Goal: Check status: Check status

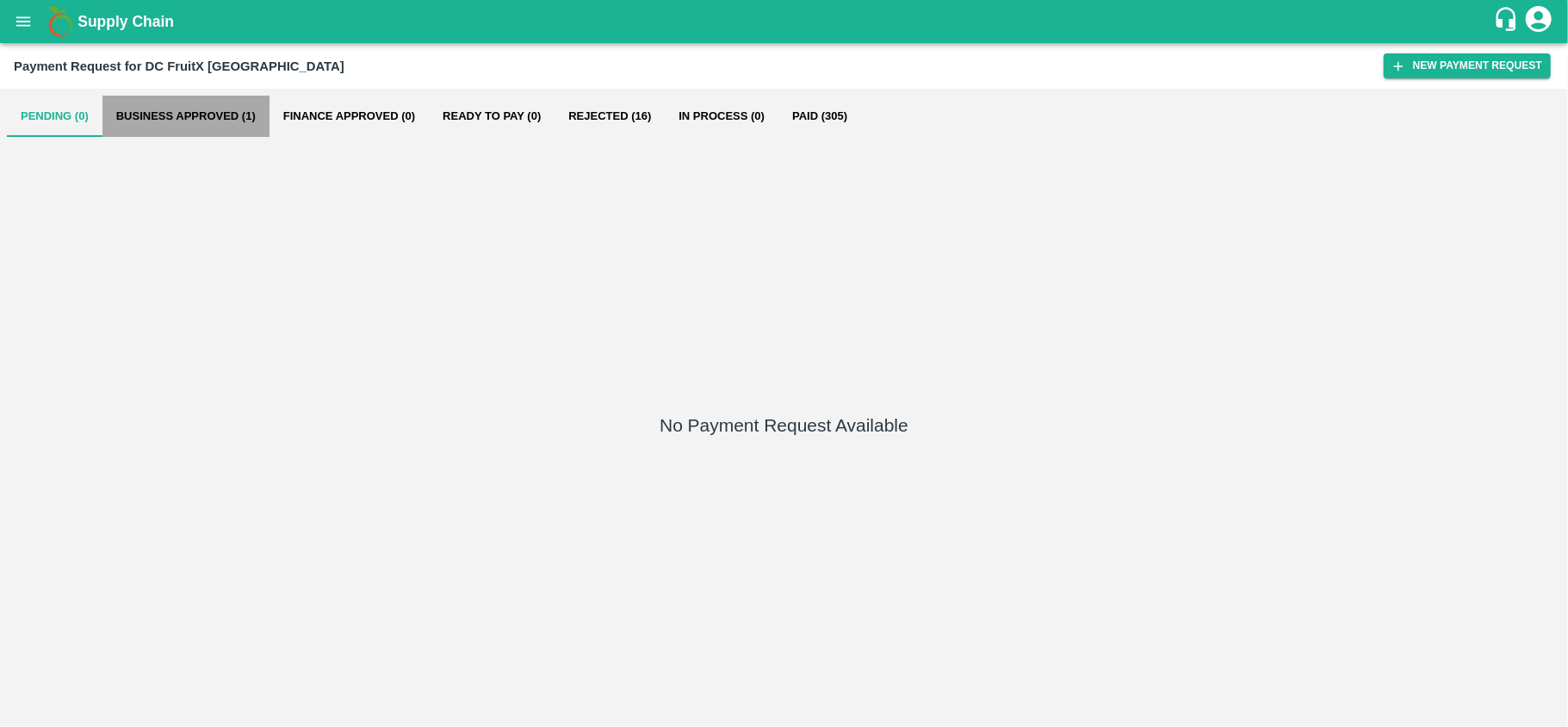
click at [177, 103] on button "Business Approved (1)" at bounding box center [186, 115] width 167 height 41
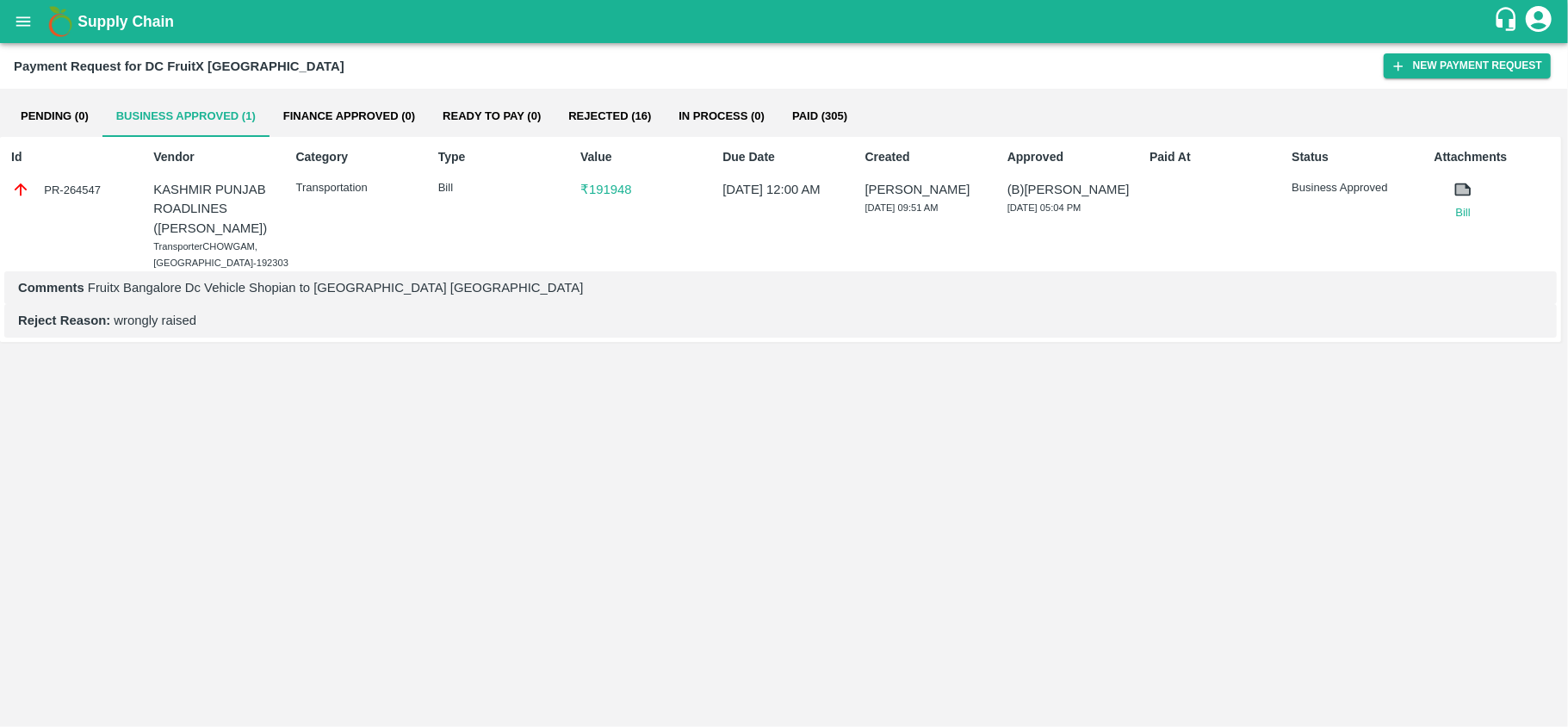
click at [133, 297] on p "Comments Fruitx Bangalore Dc Vehicle Shopian to Bangalore DC" at bounding box center [780, 288] width 1524 height 19
click at [132, 297] on p "Comments Fruitx Bangalore Dc Vehicle Shopian to Bangalore DC" at bounding box center [780, 288] width 1524 height 19
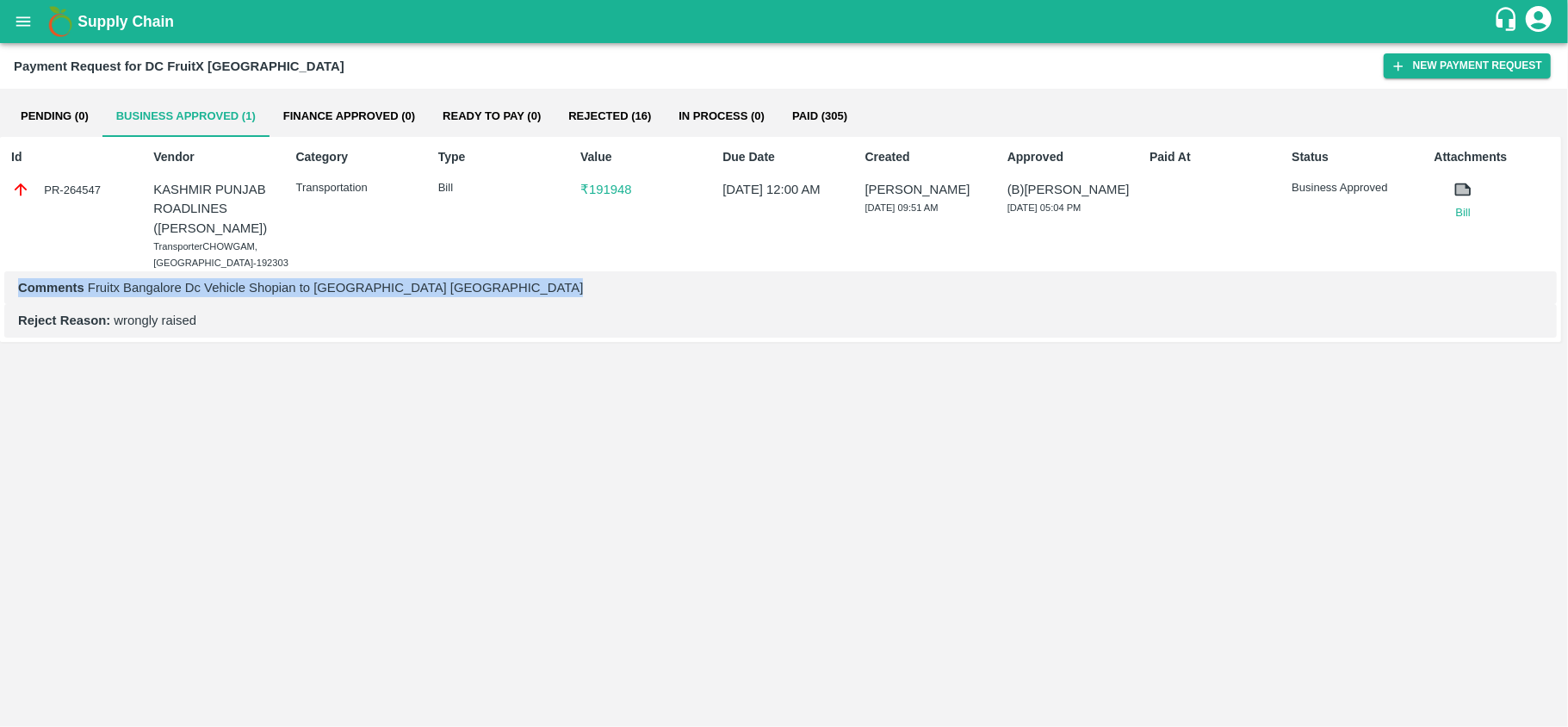
click at [132, 297] on p "Comments Fruitx Bangalore Dc Vehicle Shopian to Bangalore DC" at bounding box center [780, 288] width 1524 height 19
click at [217, 304] on div "Comments Fruitx Bangalore Dc Vehicle Shopian to Bangalore DC" at bounding box center [781, 288] width 1552 height 33
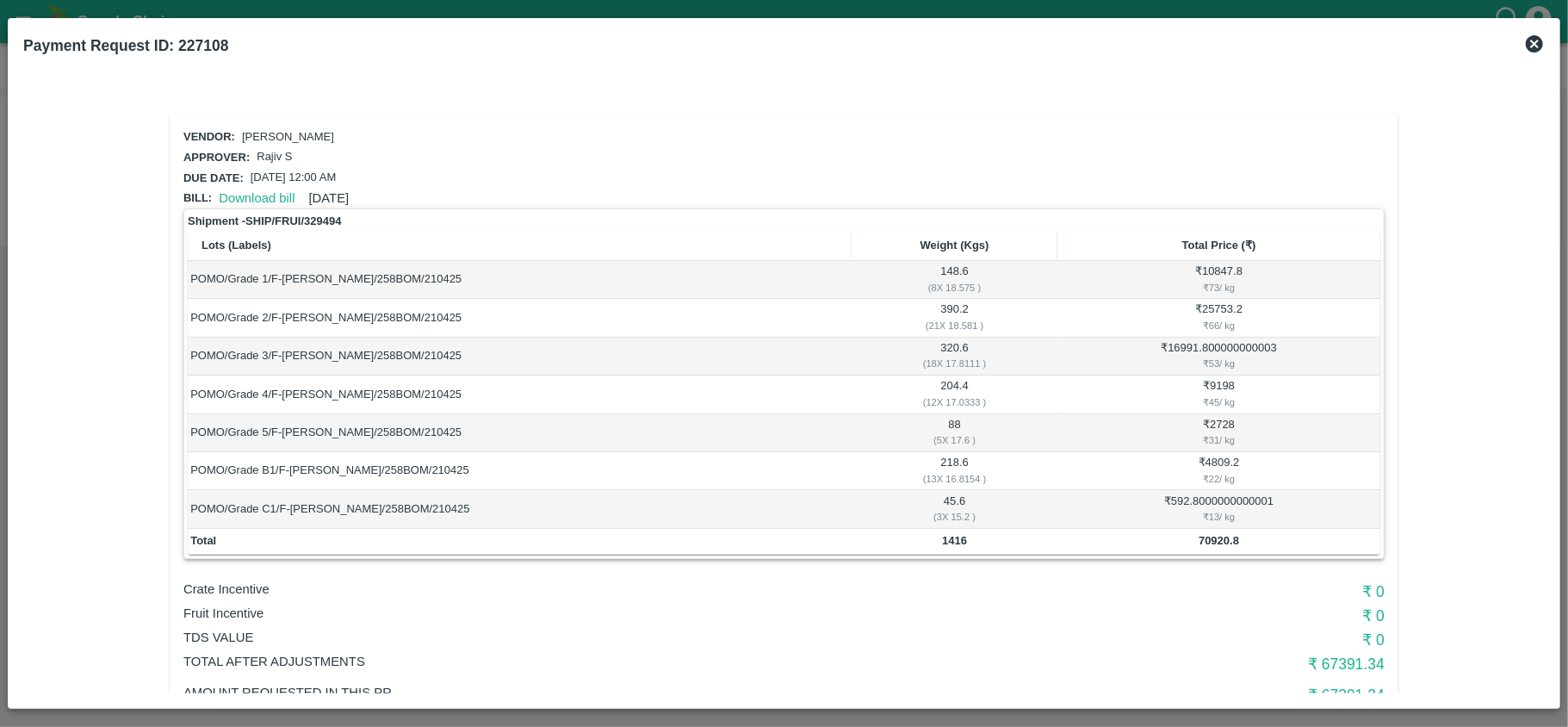
click at [1532, 42] on icon at bounding box center [1534, 44] width 21 height 21
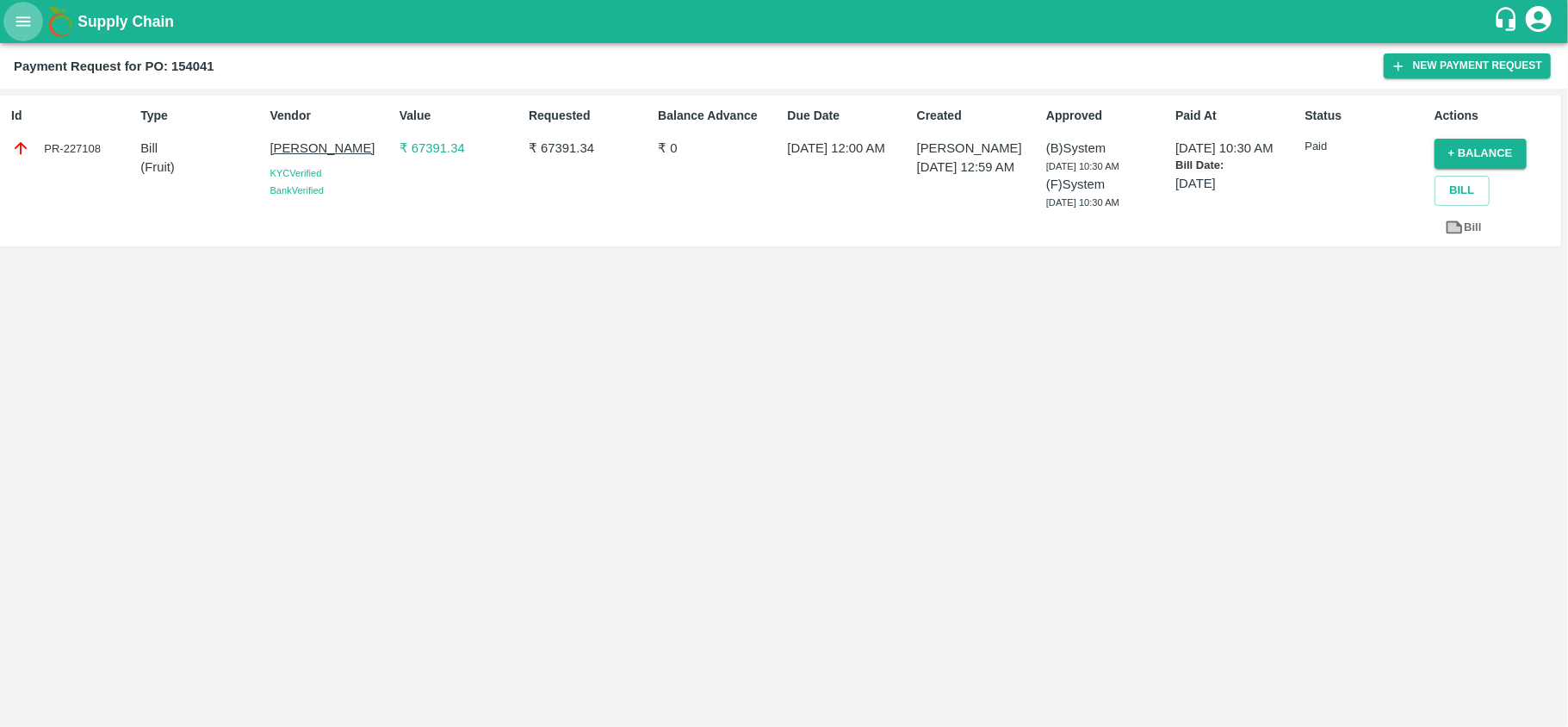
click at [26, 29] on icon "open drawer" at bounding box center [23, 21] width 19 height 19
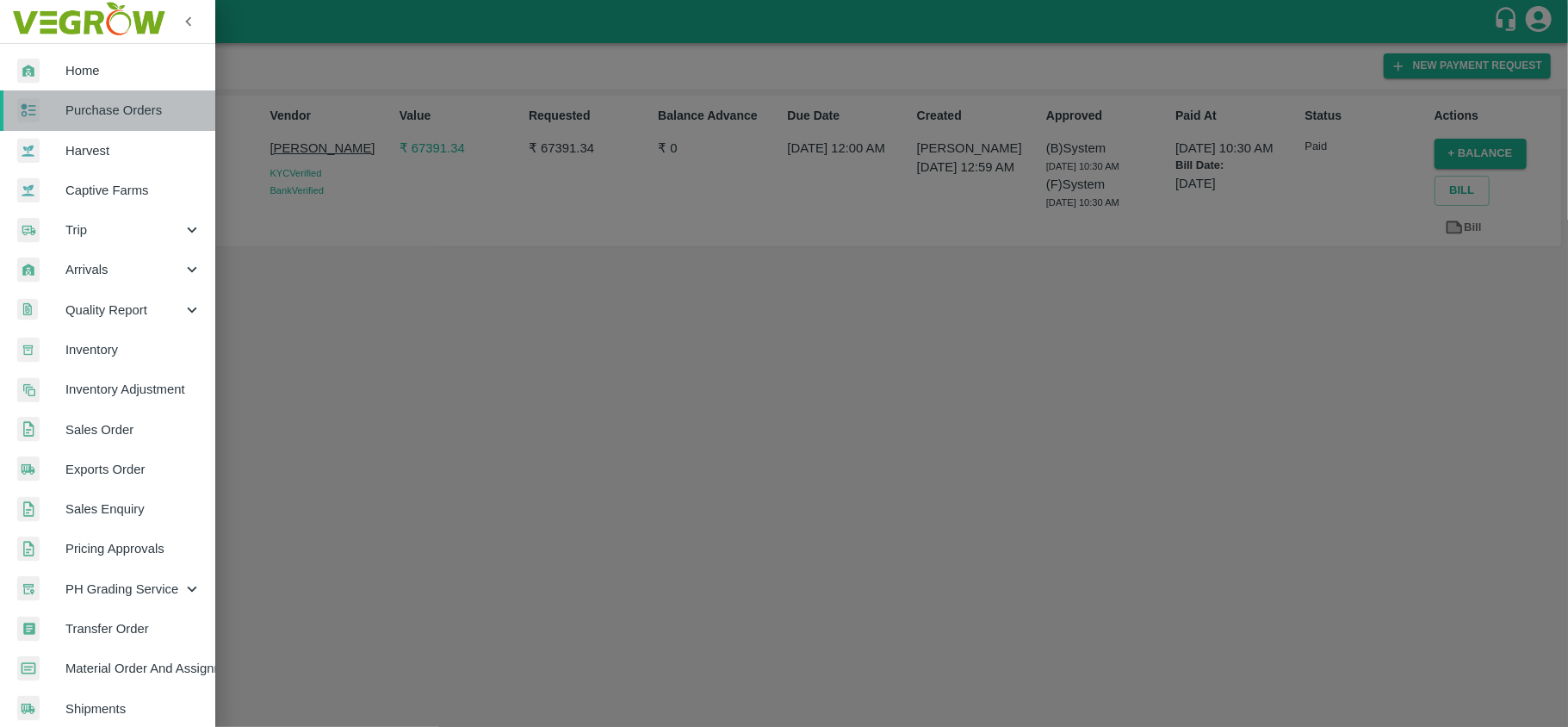
click at [110, 122] on link "Purchase Orders" at bounding box center [107, 110] width 215 height 39
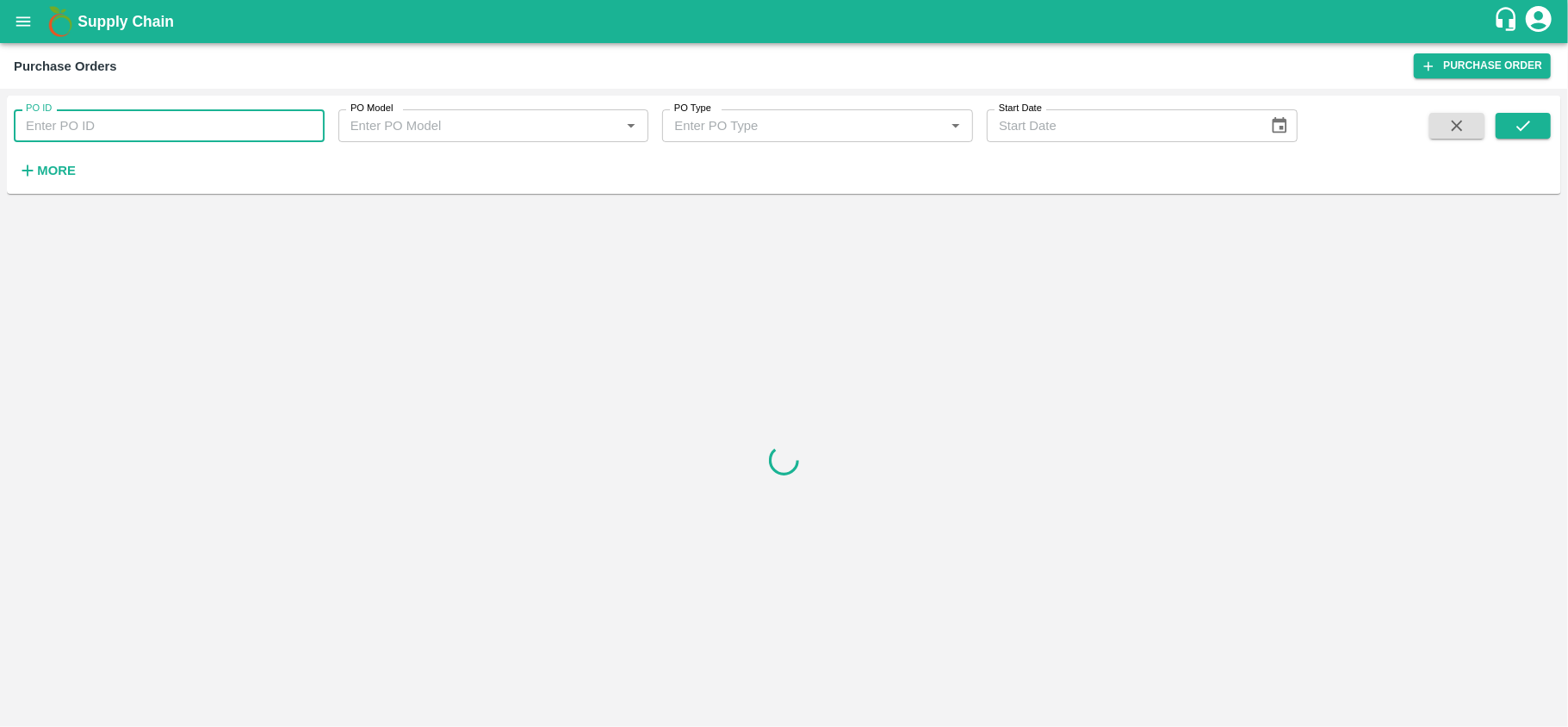
click at [90, 125] on input "PO ID" at bounding box center [168, 125] width 310 height 33
paste input "180110"
type input "180110"
click at [1525, 123] on icon "submit" at bounding box center [1522, 125] width 19 height 19
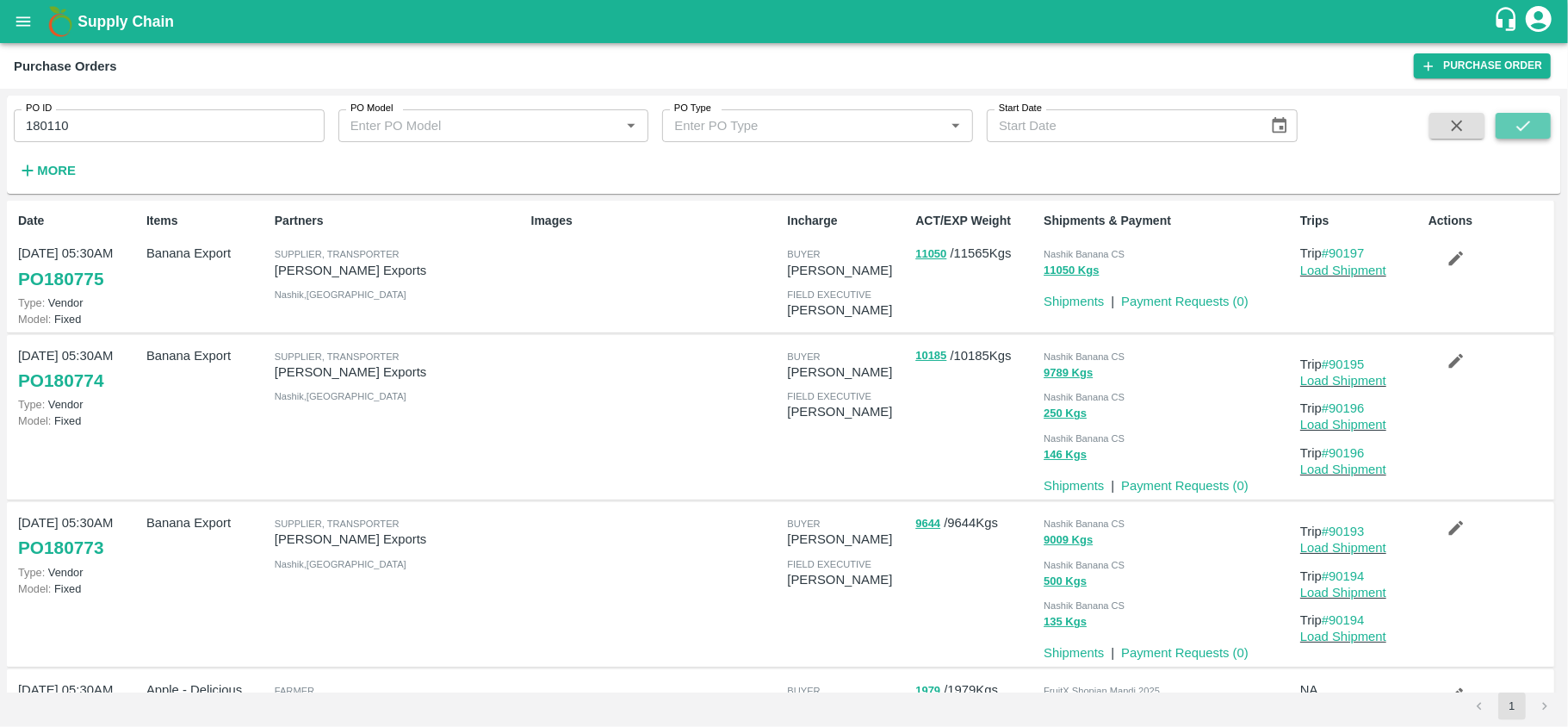
click at [1529, 131] on icon "submit" at bounding box center [1522, 125] width 19 height 19
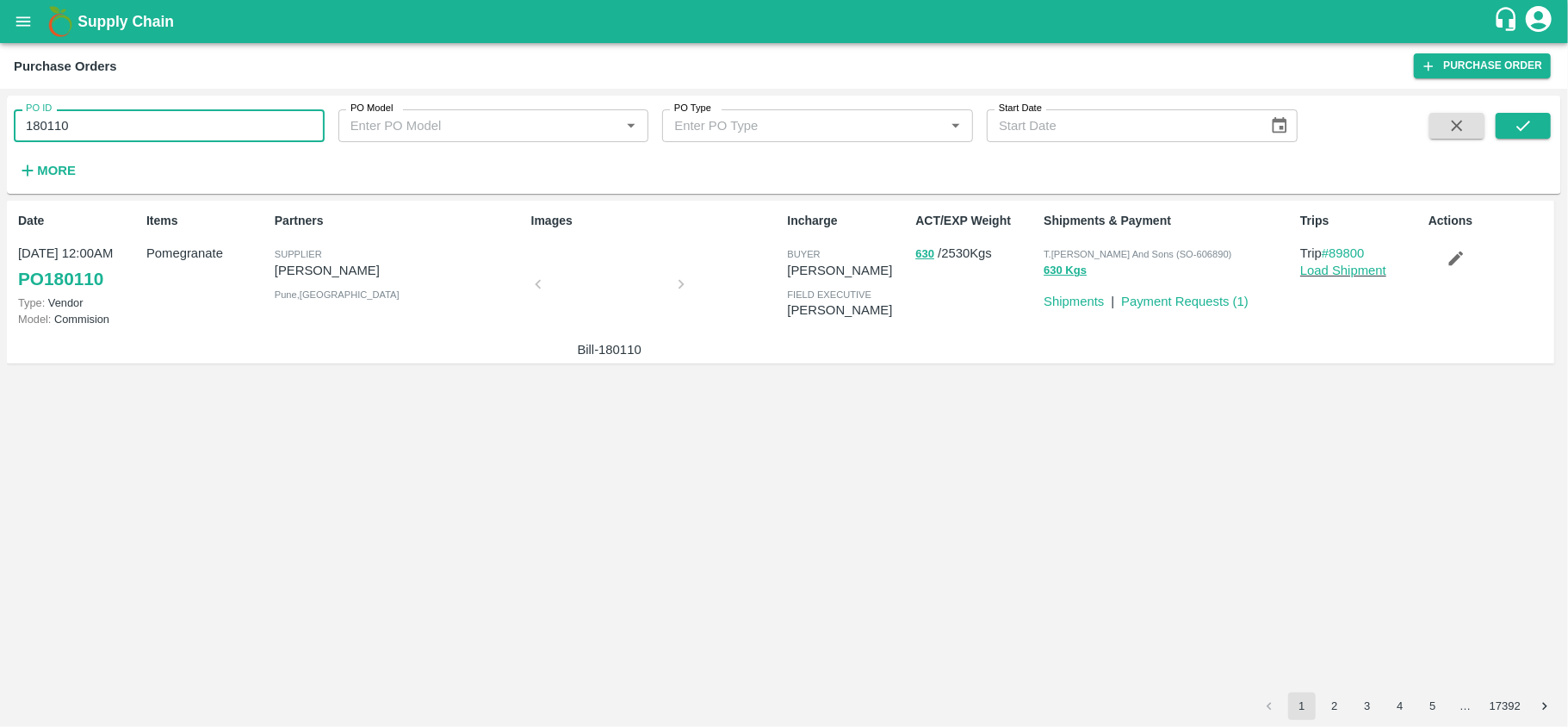
click at [138, 127] on input "180110" at bounding box center [168, 125] width 310 height 33
paste input "text"
click at [1526, 125] on icon "submit" at bounding box center [1522, 125] width 19 height 19
click at [112, 133] on input "180113" at bounding box center [168, 125] width 310 height 33
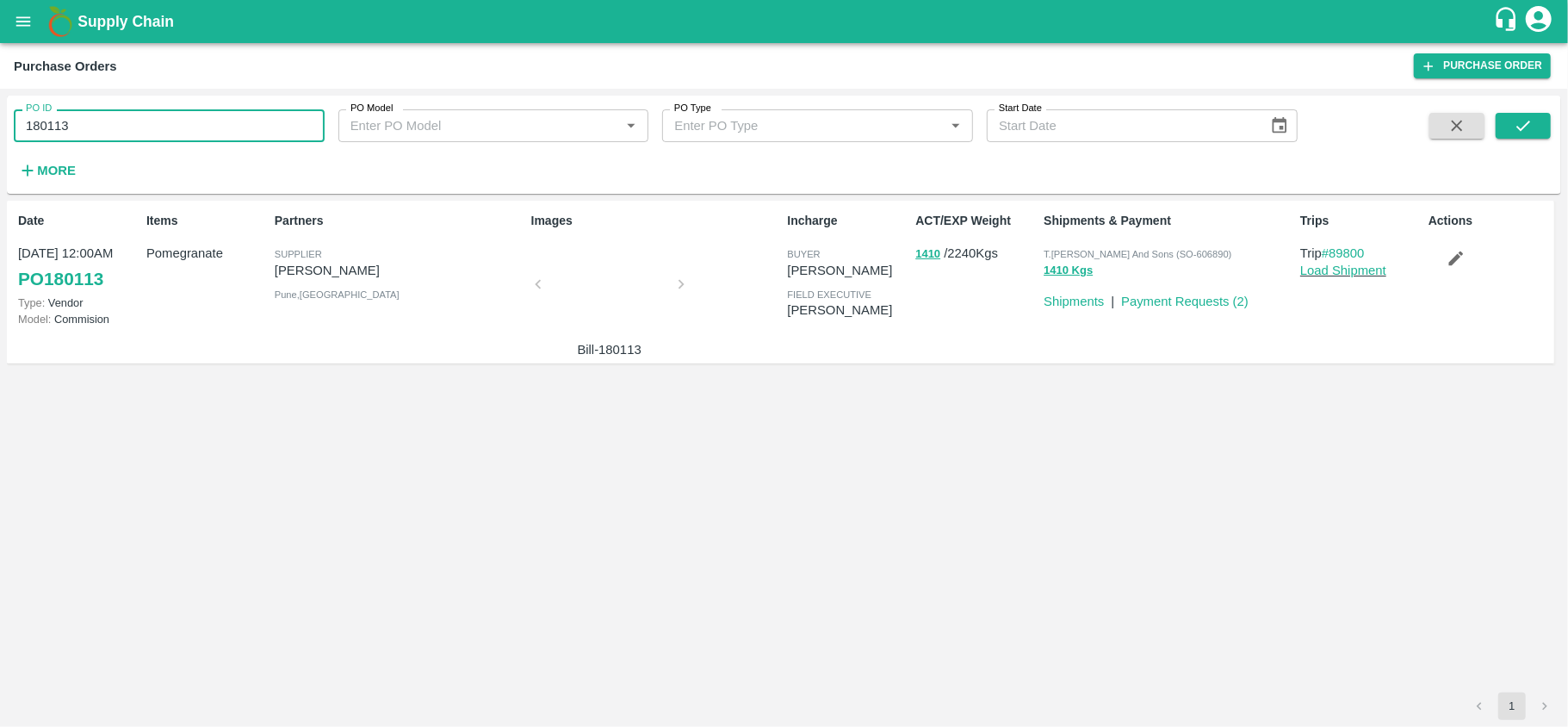
click at [112, 133] on input "180113" at bounding box center [168, 125] width 310 height 33
paste input "text"
type input "180612"
click at [1529, 116] on icon "submit" at bounding box center [1522, 125] width 19 height 19
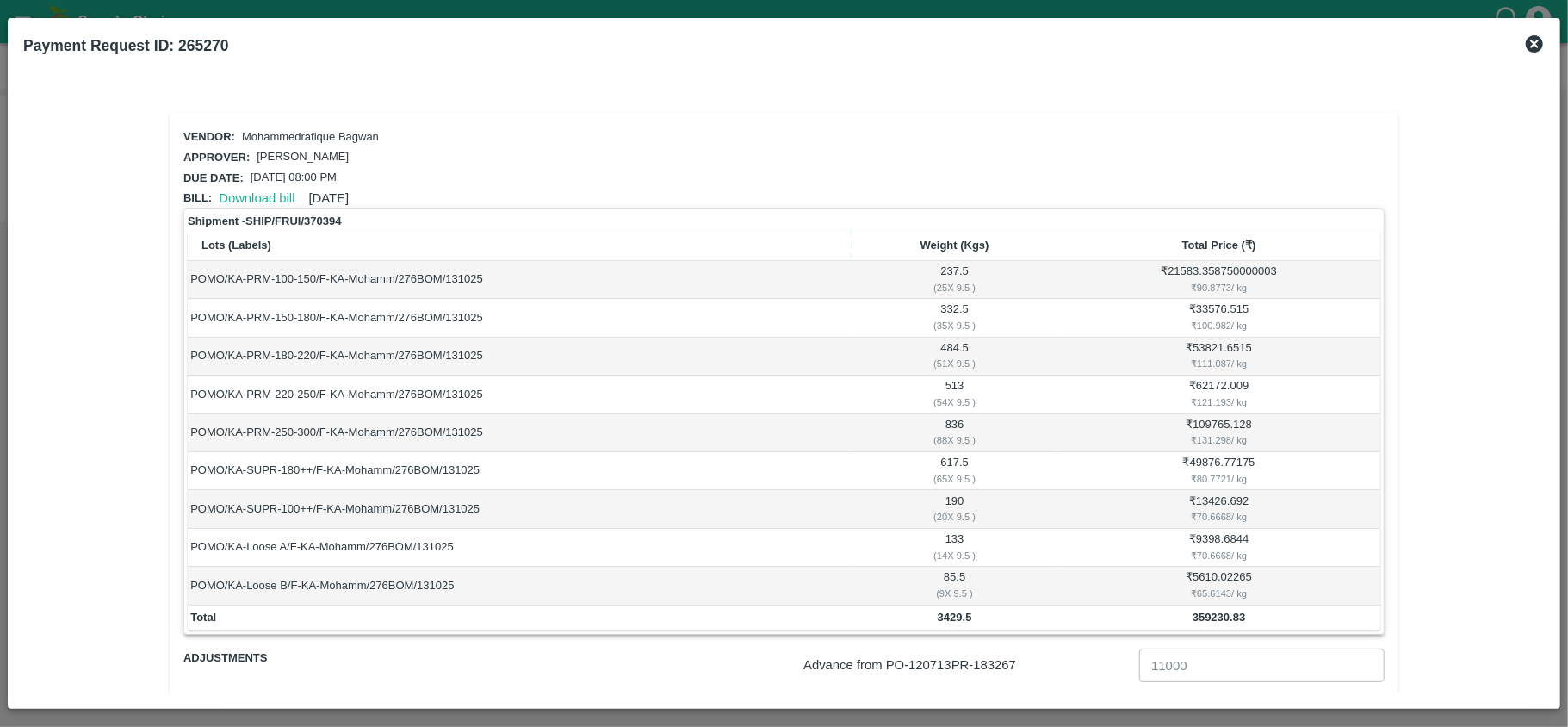
scroll to position [133, 0]
